Goal: Task Accomplishment & Management: Complete application form

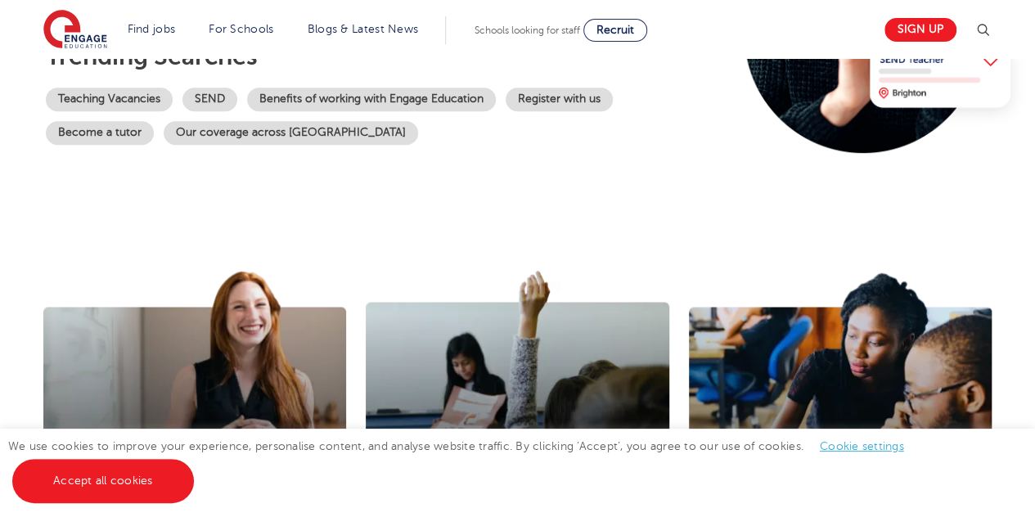
scroll to position [373, 0]
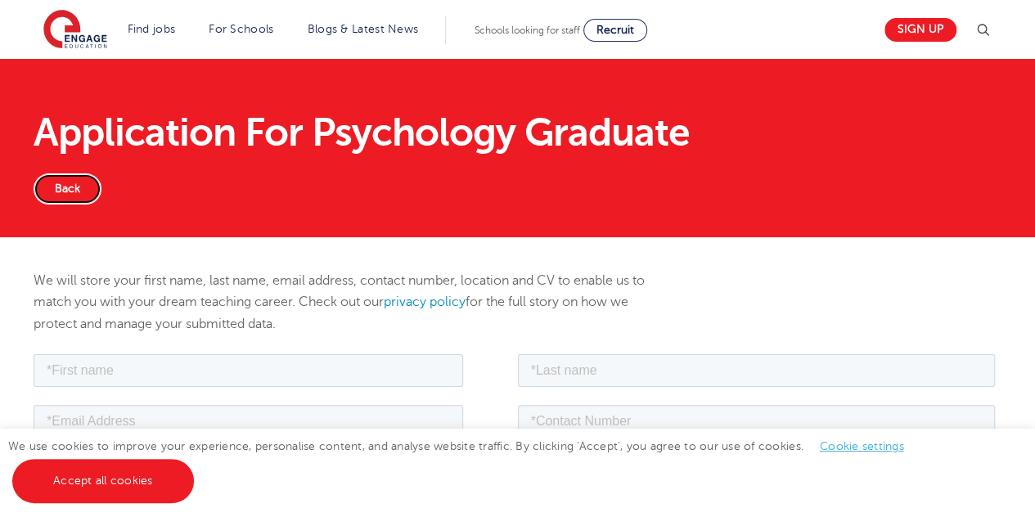
click at [75, 186] on link "Back" at bounding box center [68, 188] width 68 height 31
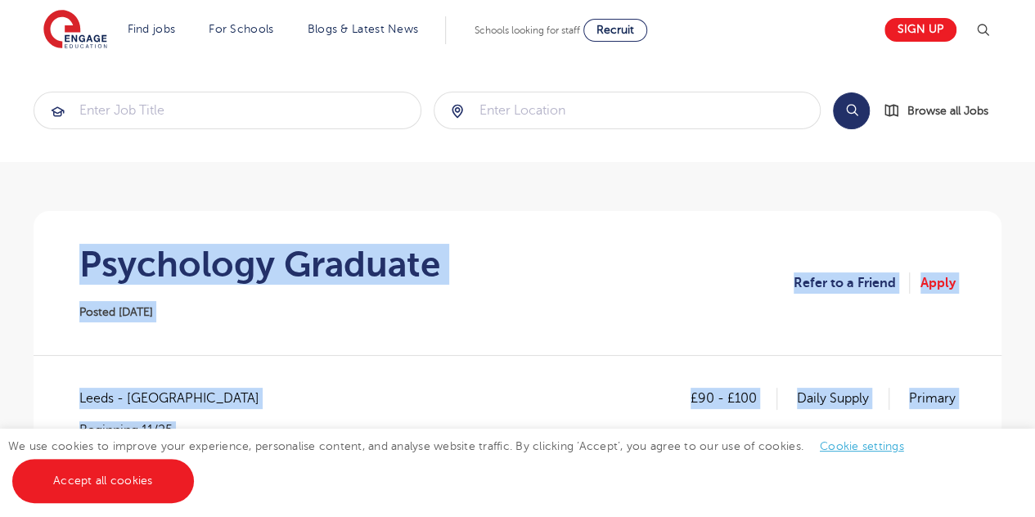
drag, startPoint x: 857, startPoint y: 271, endPoint x: 70, endPoint y: 243, distance: 786.7
copy section "Psychology Graduate Posted 13/10/25 Refer to a Friend Apply £90 - £100 Daily Su…"
click at [440, 254] on section "Psychology Graduate Posted 13/10/25 Refer to a Friend Apply" at bounding box center [518, 283] width 942 height 144
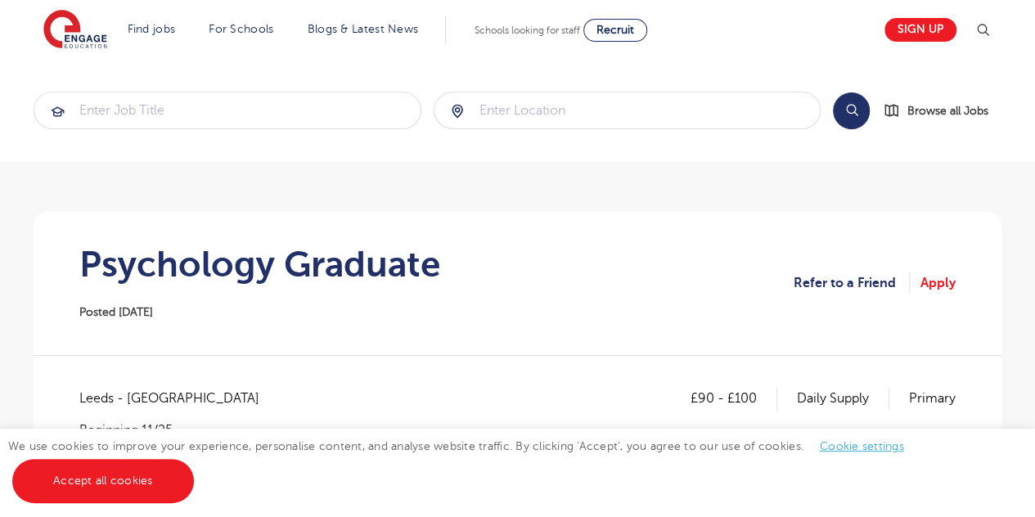
scroll to position [1, 0]
click at [933, 290] on link "Apply" at bounding box center [937, 282] width 35 height 21
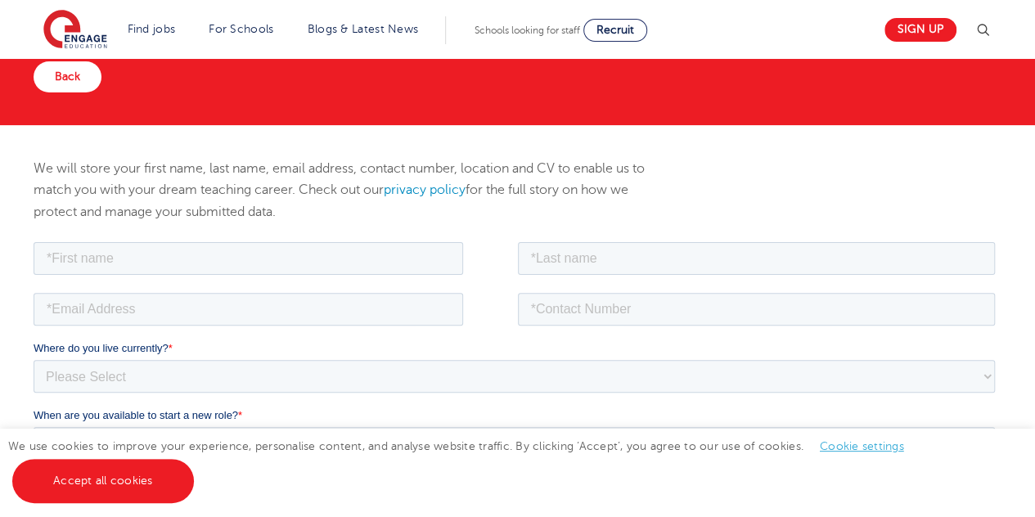
scroll to position [110, 0]
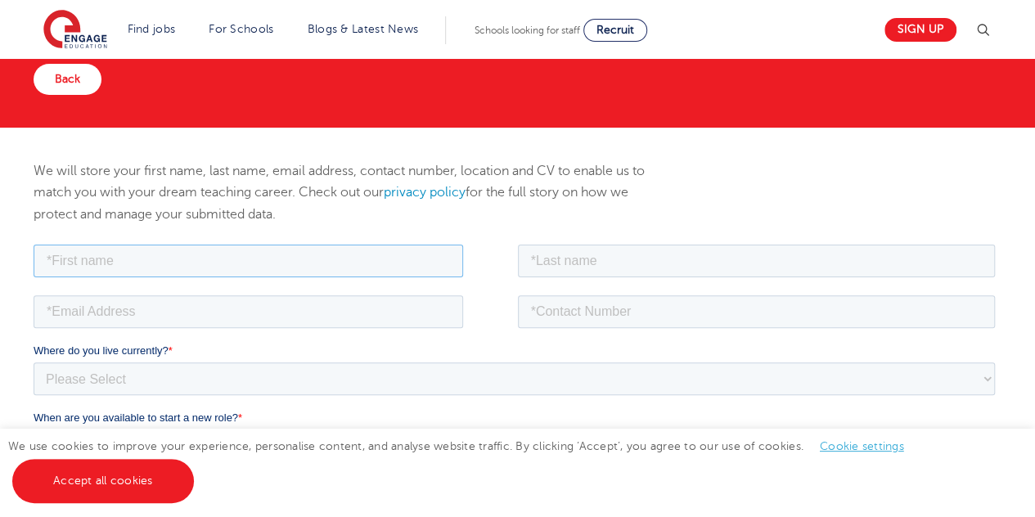
click at [192, 270] on input "text" at bounding box center [249, 260] width 430 height 33
type input "[PERSON_NAME]"
click at [617, 249] on input "text" at bounding box center [757, 260] width 478 height 33
type input "[PERSON_NAME]"
click at [295, 312] on input "email" at bounding box center [249, 311] width 430 height 33
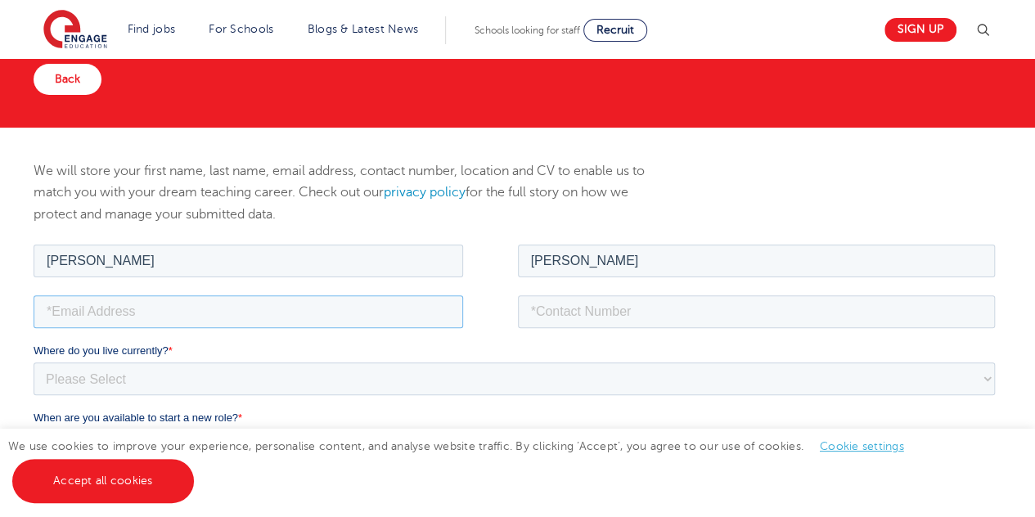
type input "[EMAIL_ADDRESS][DOMAIN_NAME]"
click at [592, 306] on input "tel" at bounding box center [757, 311] width 478 height 33
type input "[PHONE_NUMBER]"
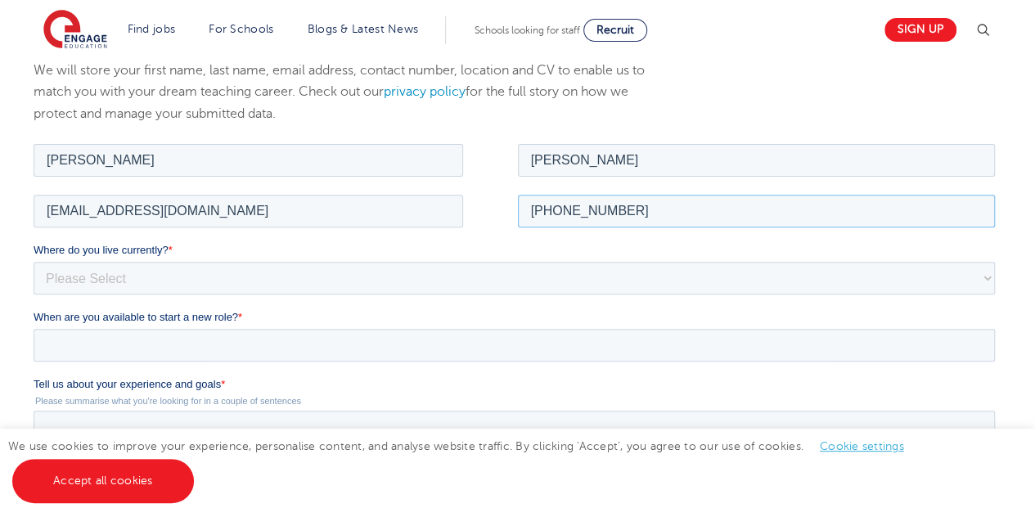
scroll to position [211, 0]
click at [187, 271] on select "Please Select [GEOGRAPHIC_DATA] [GEOGRAPHIC_DATA] [GEOGRAPHIC_DATA] [GEOGRAPHIC…" at bounding box center [514, 276] width 961 height 33
select select "UK"
click at [34, 260] on select "Please Select [GEOGRAPHIC_DATA] [GEOGRAPHIC_DATA] [GEOGRAPHIC_DATA] [GEOGRAPHIC…" at bounding box center [514, 276] width 961 height 33
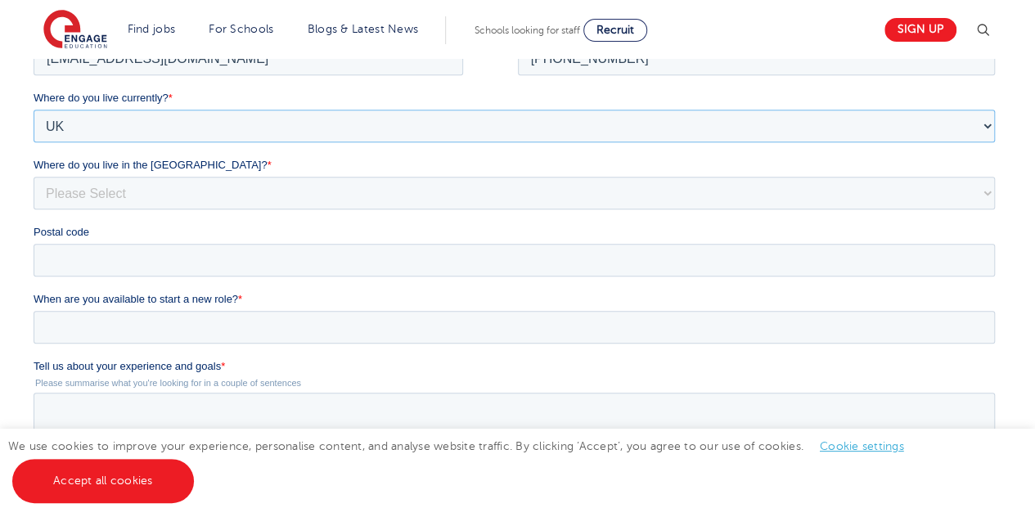
scroll to position [363, 0]
click at [92, 200] on select "Please Select Overseas [GEOGRAPHIC_DATA] [GEOGRAPHIC_DATA] [GEOGRAPHIC_DATA] [G…" at bounding box center [514, 192] width 961 height 33
select select "[GEOGRAPHIC_DATA]"
click at [34, 188] on select "Please Select Overseas [GEOGRAPHIC_DATA] [GEOGRAPHIC_DATA] [GEOGRAPHIC_DATA] [G…" at bounding box center [514, 192] width 961 height 33
click at [110, 266] on input "Postal code" at bounding box center [514, 259] width 961 height 33
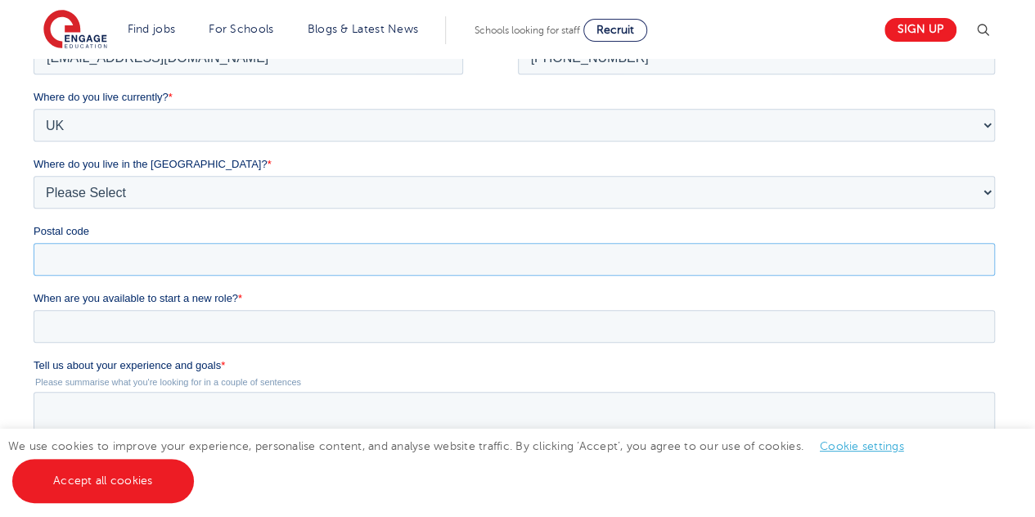
type input "LS6 3EP"
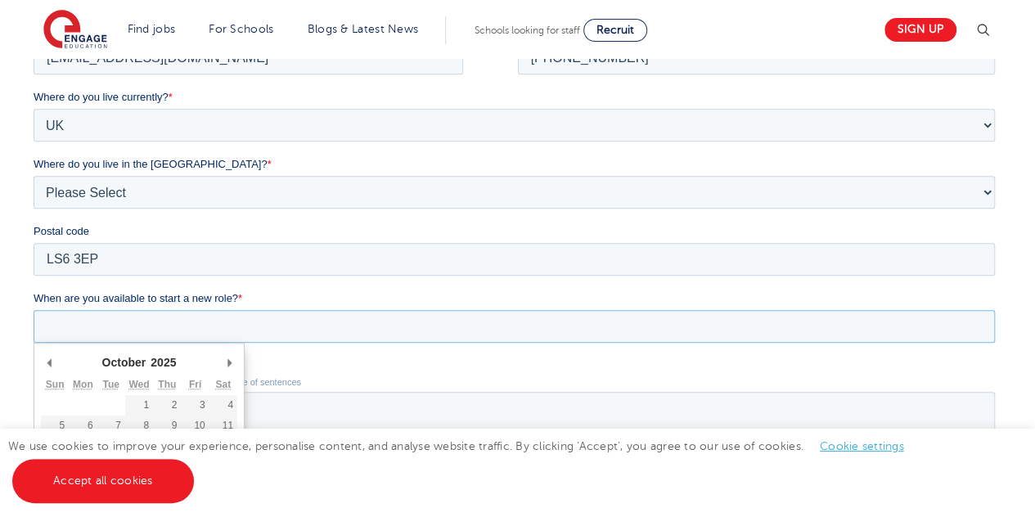
click at [137, 336] on input "When are you available to start a new role? *" at bounding box center [514, 326] width 961 height 33
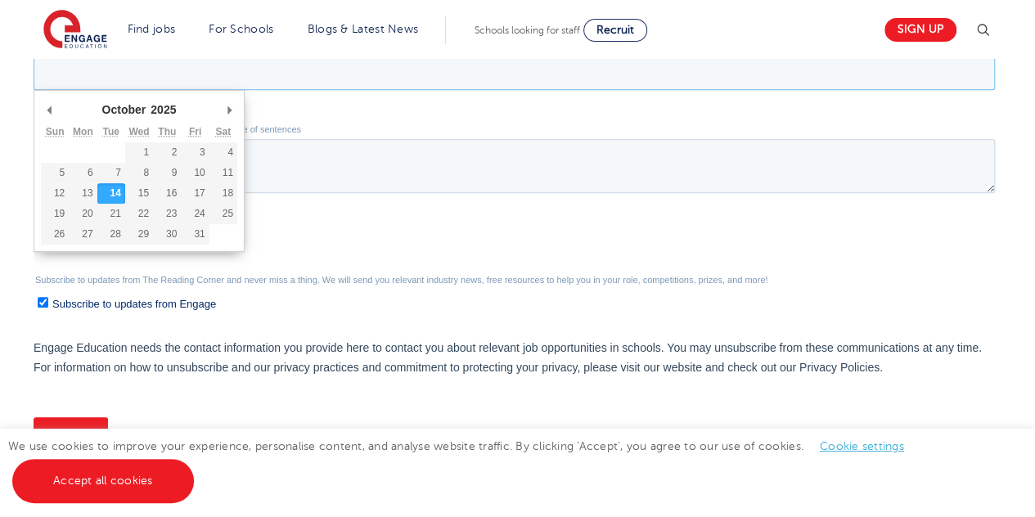
scroll to position [617, 0]
type div "[DATE]"
type input "[DATE]"
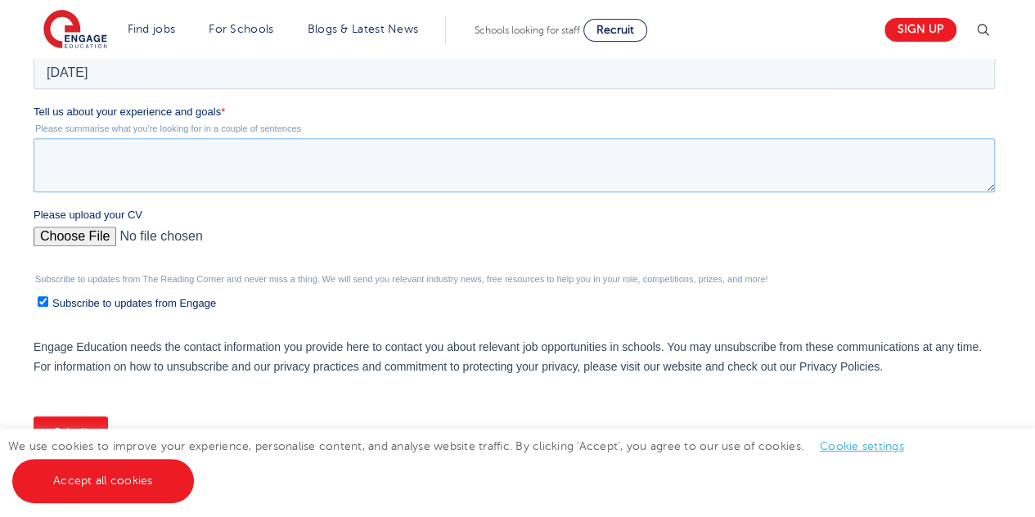
click at [137, 146] on textarea "Tell us about your experience and goals *" at bounding box center [514, 165] width 961 height 54
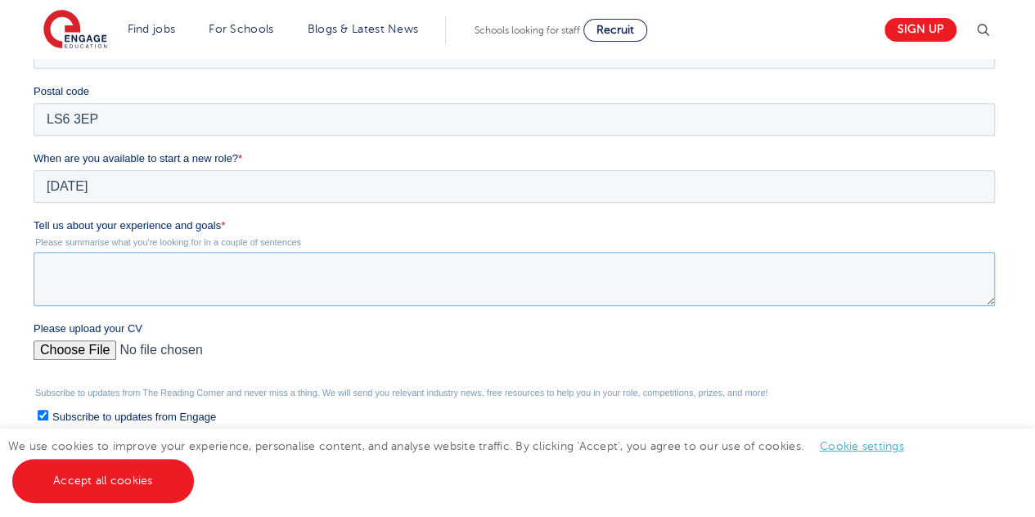
scroll to position [504, 0]
click at [36, 218] on label "Tell us about your experience and goals *" at bounding box center [518, 225] width 968 height 16
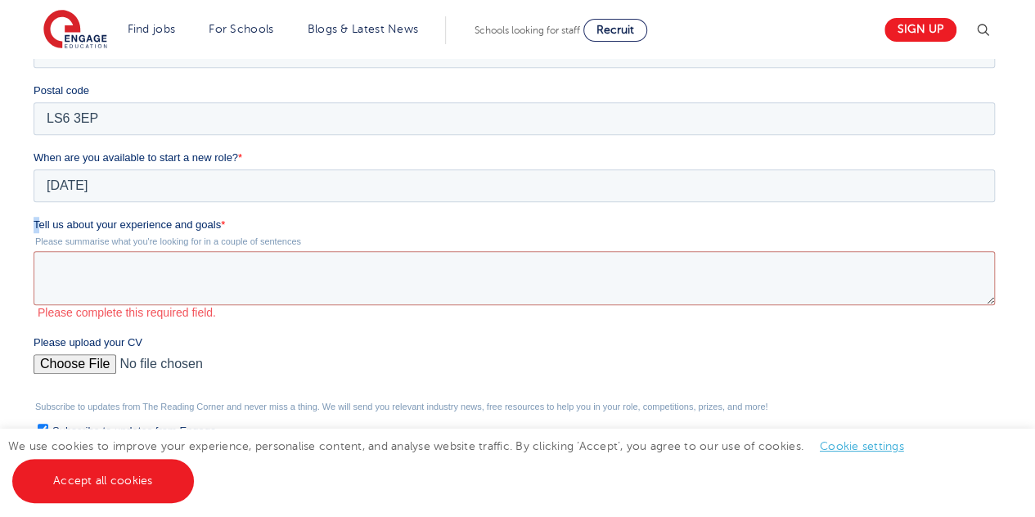
click at [34, 219] on span "Tell us about your experience and goals" at bounding box center [127, 224] width 187 height 12
click at [34, 251] on textarea "Tell us about your experience and goals *" at bounding box center [514, 278] width 961 height 54
drag, startPoint x: 34, startPoint y: 223, endPoint x: 301, endPoint y: 235, distance: 267.0
click at [301, 235] on div "Tell us about your experience and goals * Please summarise what you're looking …" at bounding box center [518, 268] width 968 height 103
copy div "Tell us about your experience and goals * Please summarise what you're looking …"
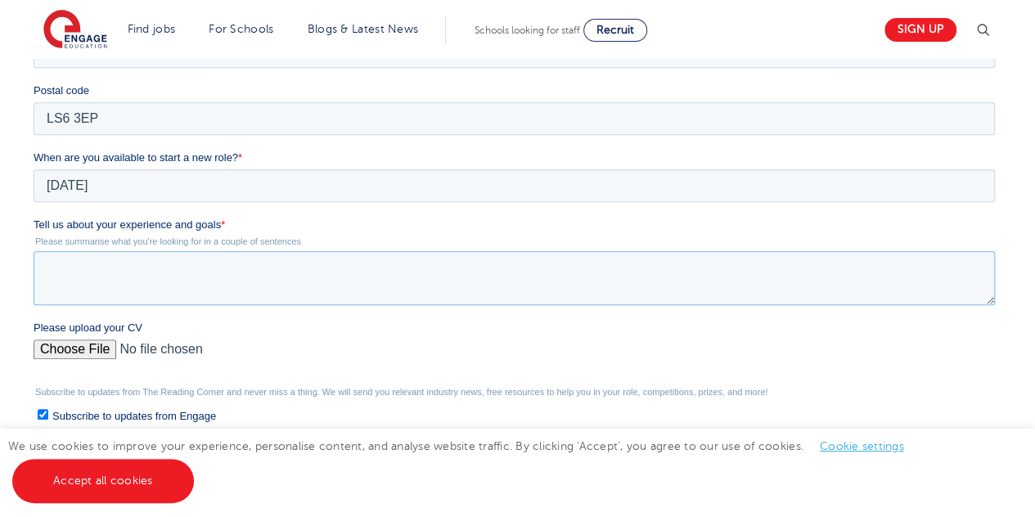
click at [266, 261] on textarea "Tell us about your experience and goals *" at bounding box center [514, 278] width 961 height 54
paste textarea "Tell us about your experience and goals* Please summarise what you're looking f…"
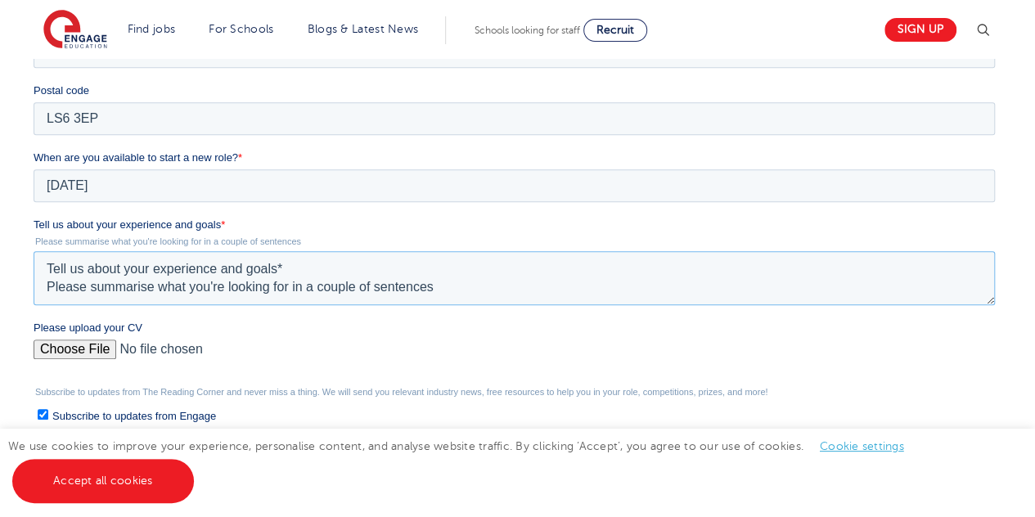
type textarea "Tell us about your experience and goals* Please summarise what you're looking f…"
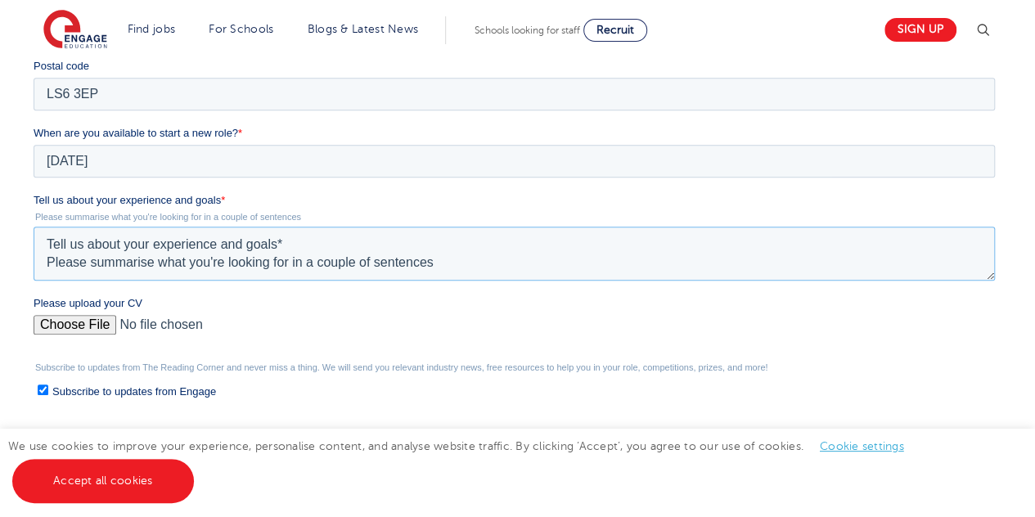
scroll to position [538, 0]
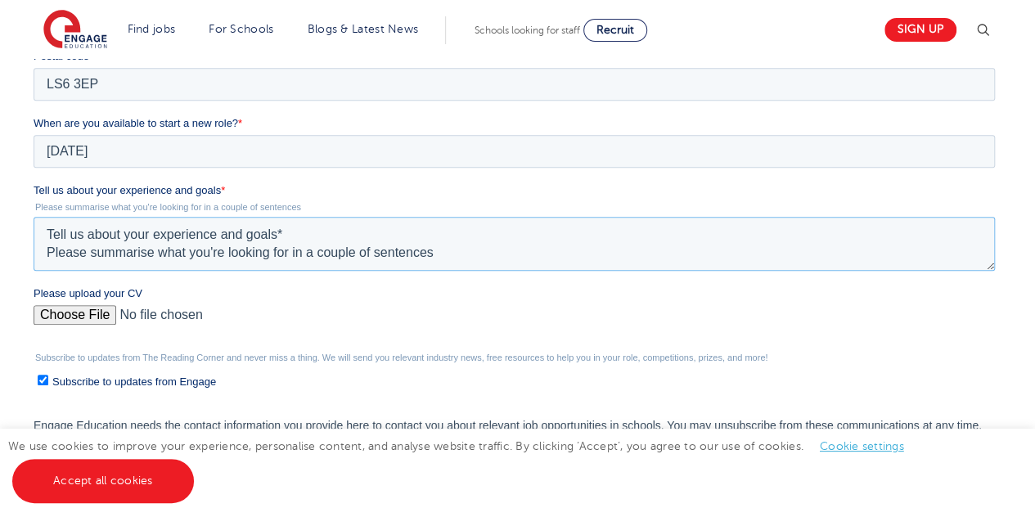
drag, startPoint x: 461, startPoint y: 251, endPoint x: 0, endPoint y: 222, distance: 462.4
click at [34, 222] on html "Job Position Job Sector Job ID Job Number Job Owner [PERSON_NAME] [EMAIL_ADDRES…" at bounding box center [518, 184] width 968 height 742
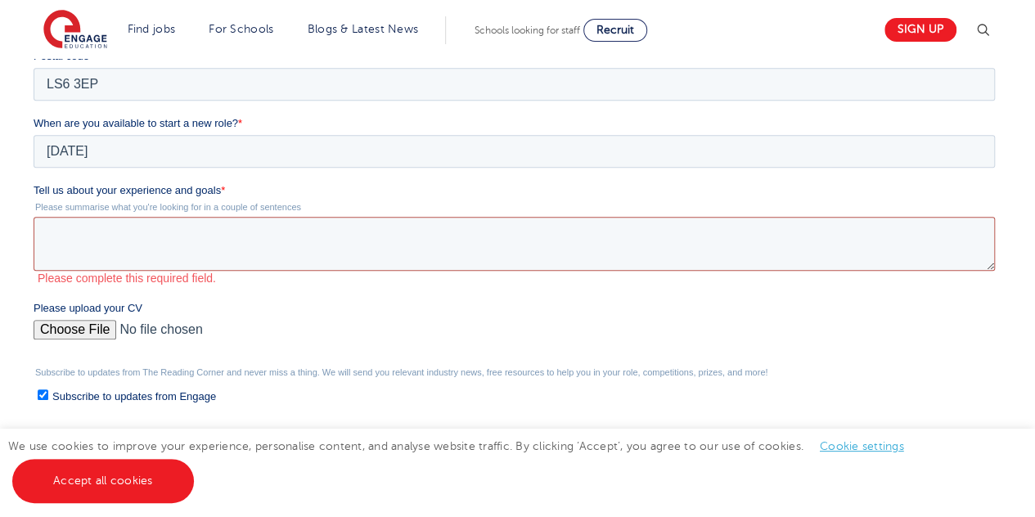
click at [311, 233] on textarea "Tell us about your experience and goals *" at bounding box center [514, 244] width 961 height 54
paste textarea "I'm a Psychology graduate with distinction who has recently completed my MSc in…"
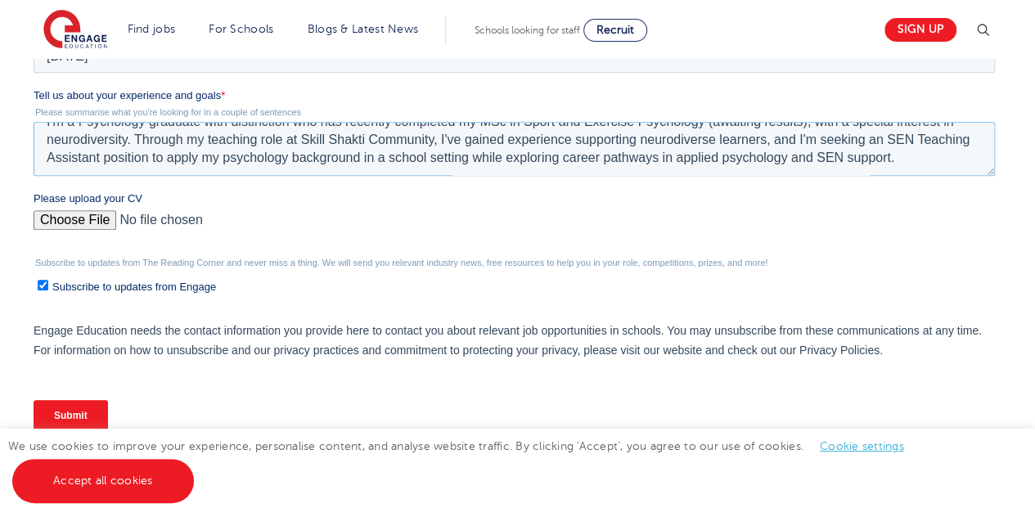
scroll to position [632, 0]
type textarea "I'm a Psychology graduate with distinction who has recently completed my MSc in…"
